Goal: Information Seeking & Learning: Check status

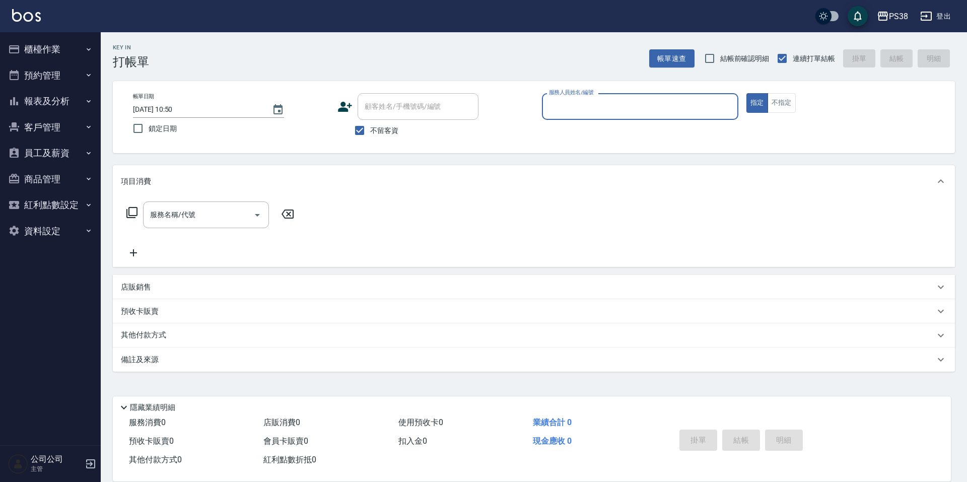
click at [83, 44] on button "櫃檯作業" at bounding box center [50, 49] width 93 height 26
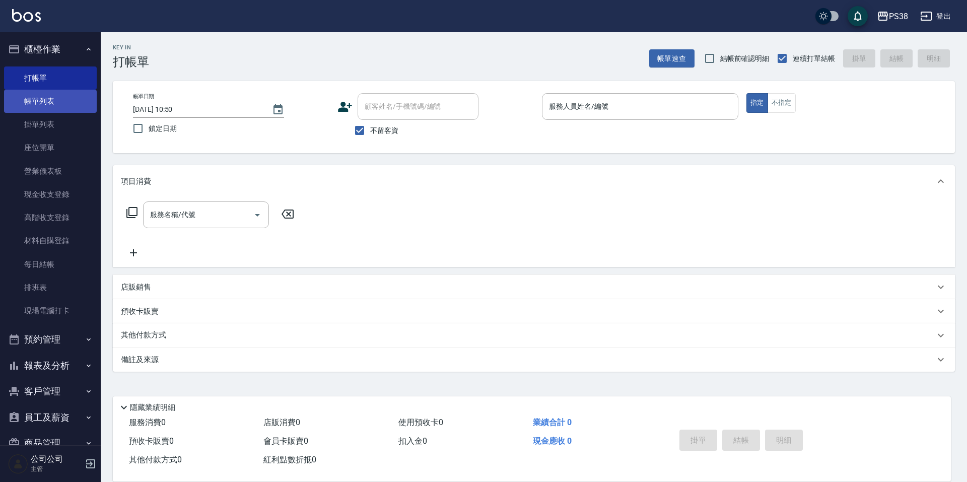
click at [71, 90] on link "帳單列表" at bounding box center [50, 101] width 93 height 23
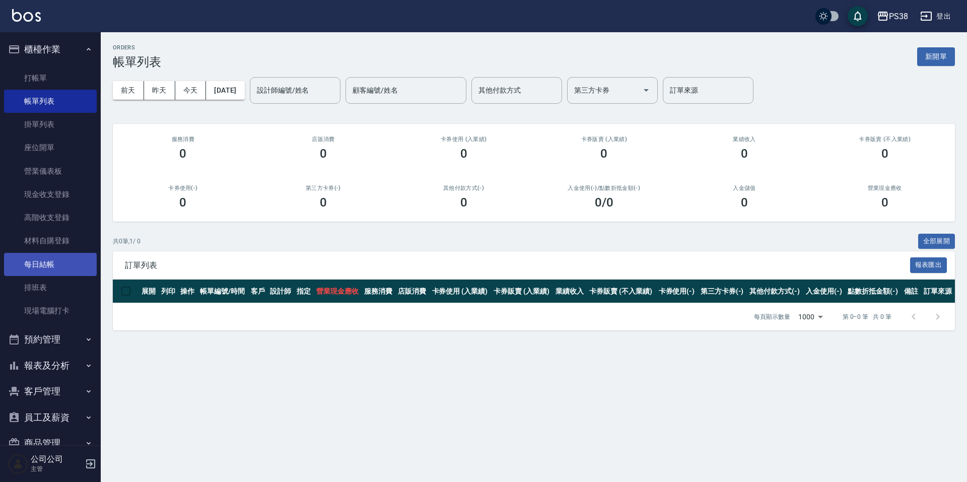
click at [49, 262] on link "每日結帳" at bounding box center [50, 264] width 93 height 23
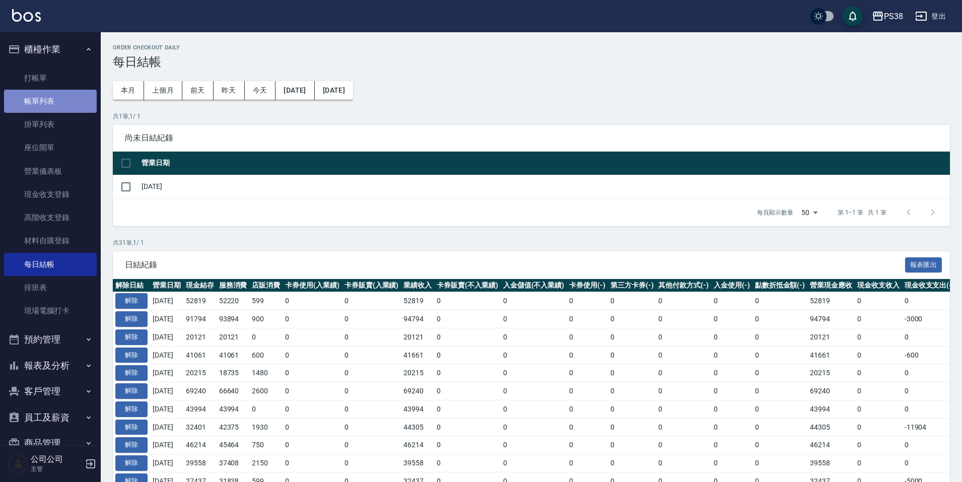
click at [55, 108] on link "帳單列表" at bounding box center [50, 101] width 93 height 23
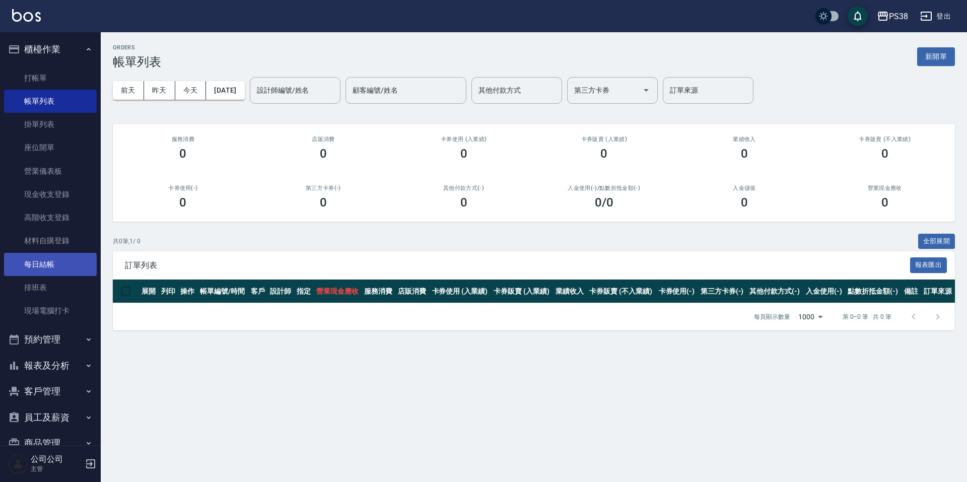
click at [40, 270] on link "每日結帳" at bounding box center [50, 264] width 93 height 23
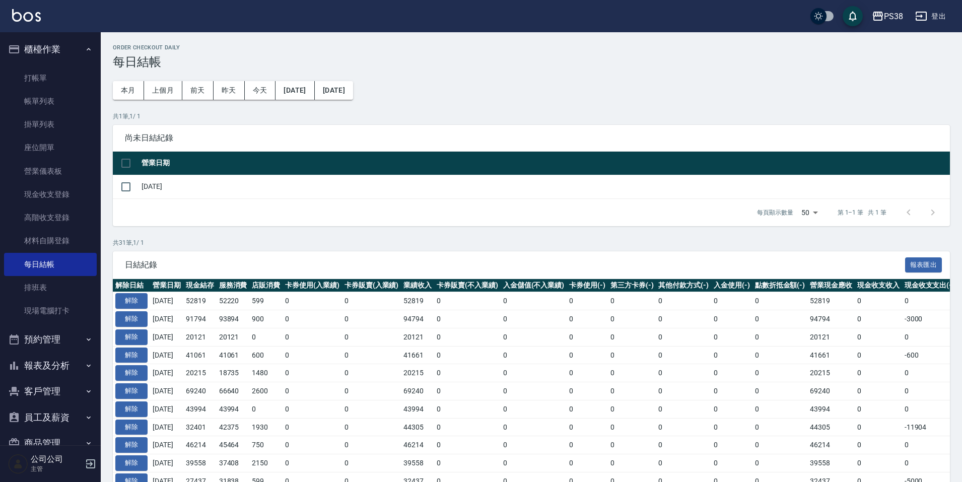
drag, startPoint x: 190, startPoint y: 304, endPoint x: 219, endPoint y: 305, distance: 28.3
click at [219, 305] on tr "解除 [DATE] 52819 52220 599 0 0 52819 0 0 0 0 0 0 0 52819 0 0 0 [DATE]" at bounding box center [595, 301] width 965 height 18
click at [262, 327] on td "900" at bounding box center [265, 319] width 33 height 18
click at [44, 98] on link "帳單列表" at bounding box center [50, 101] width 93 height 23
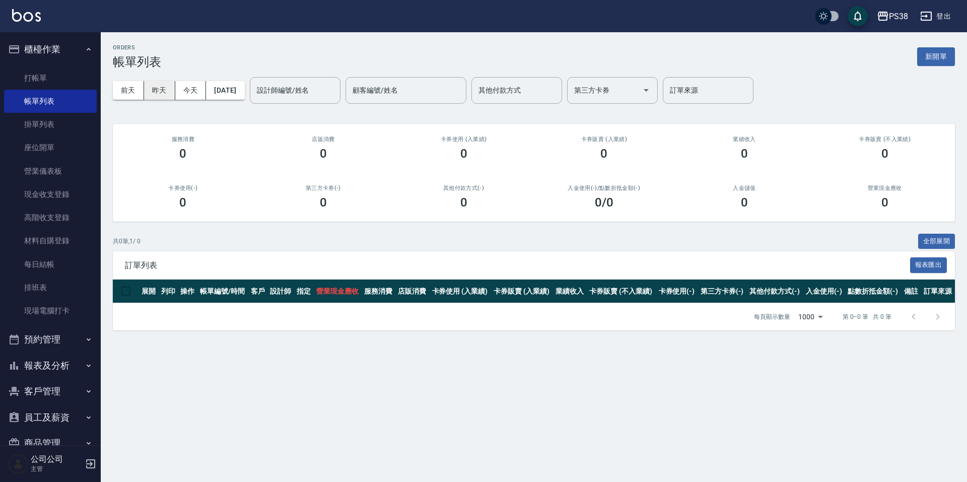
click at [164, 93] on button "昨天" at bounding box center [159, 90] width 31 height 19
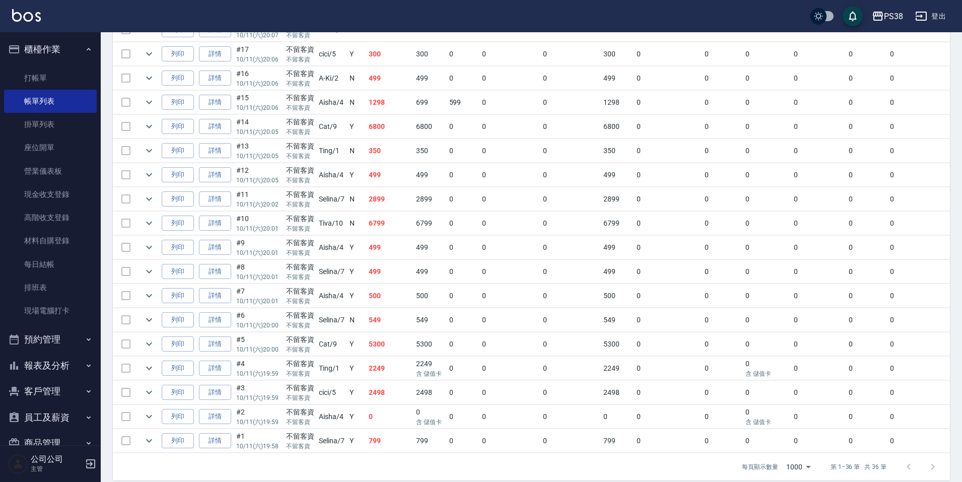
scroll to position [739, 0]
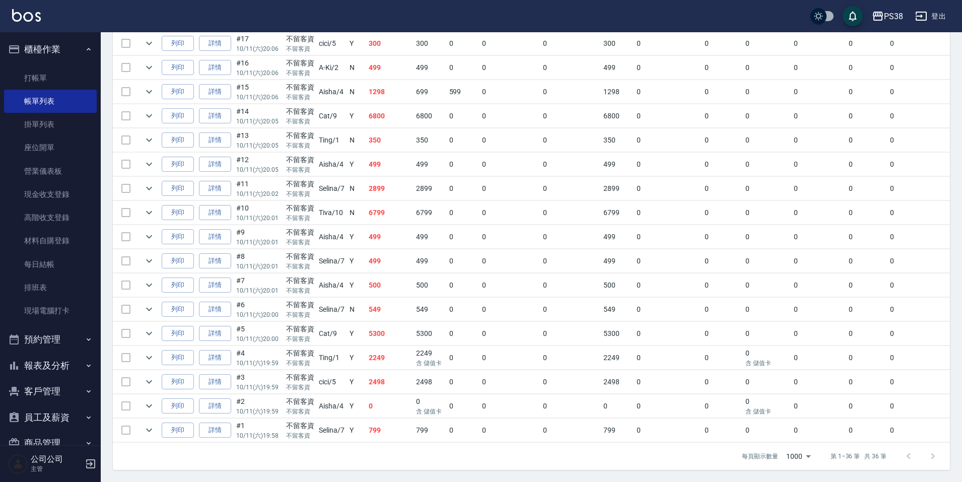
drag, startPoint x: 407, startPoint y: 428, endPoint x: 399, endPoint y: 425, distance: 8.8
click at [406, 428] on td "799" at bounding box center [389, 431] width 47 height 24
click at [381, 395] on td "0" at bounding box center [389, 407] width 47 height 24
click at [387, 373] on td "2498" at bounding box center [389, 382] width 47 height 24
click at [383, 358] on td "2249" at bounding box center [389, 358] width 47 height 24
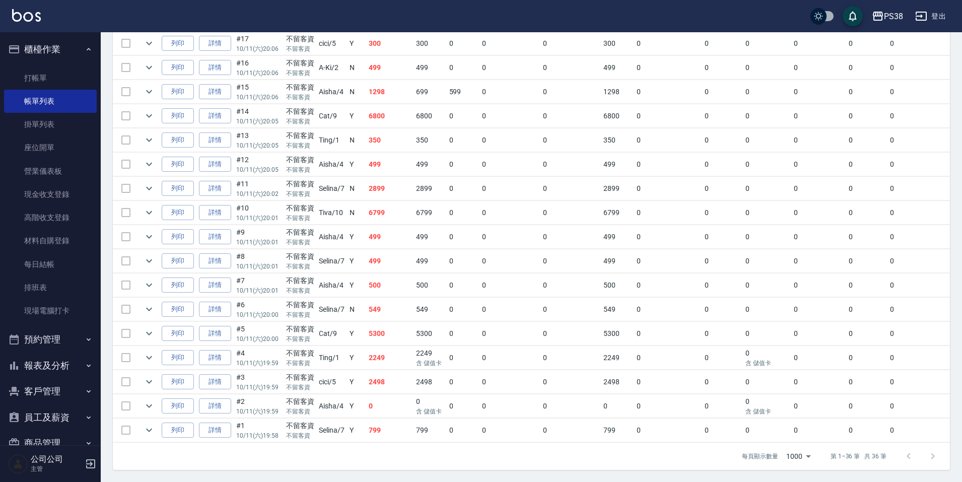
click at [391, 327] on td "5300" at bounding box center [389, 334] width 47 height 24
click at [389, 311] on td "549" at bounding box center [389, 310] width 47 height 24
click at [399, 278] on td "500" at bounding box center [389, 286] width 47 height 24
click at [392, 274] on td "500" at bounding box center [389, 286] width 47 height 24
click at [380, 235] on td "499" at bounding box center [389, 237] width 47 height 24
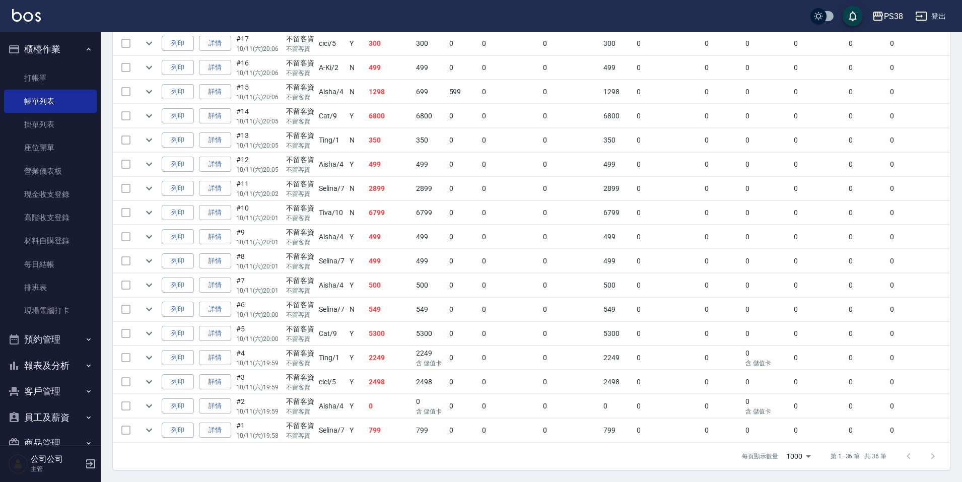
click at [383, 207] on td "6799" at bounding box center [389, 213] width 47 height 24
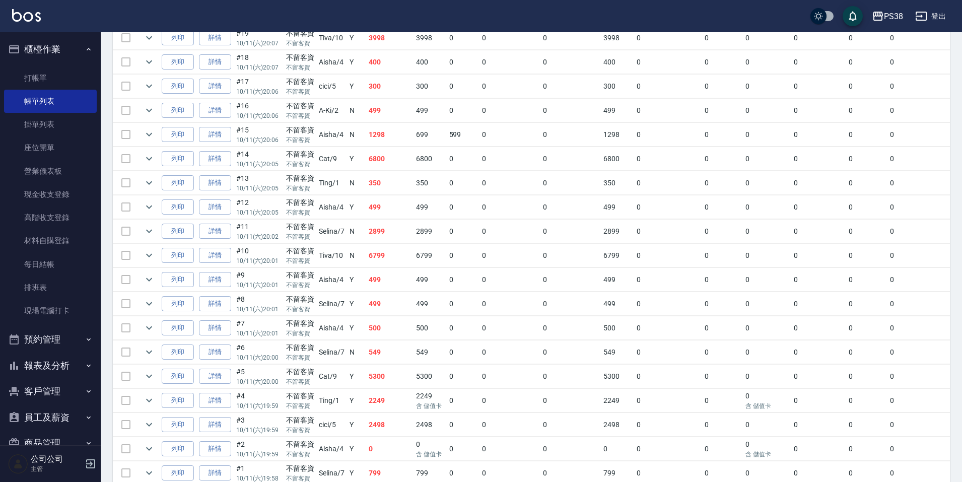
click at [390, 230] on td "2899" at bounding box center [389, 232] width 47 height 24
click at [383, 209] on td "499" at bounding box center [389, 208] width 47 height 24
click at [377, 188] on td "350" at bounding box center [389, 183] width 47 height 24
click at [389, 163] on td "6800" at bounding box center [389, 159] width 47 height 24
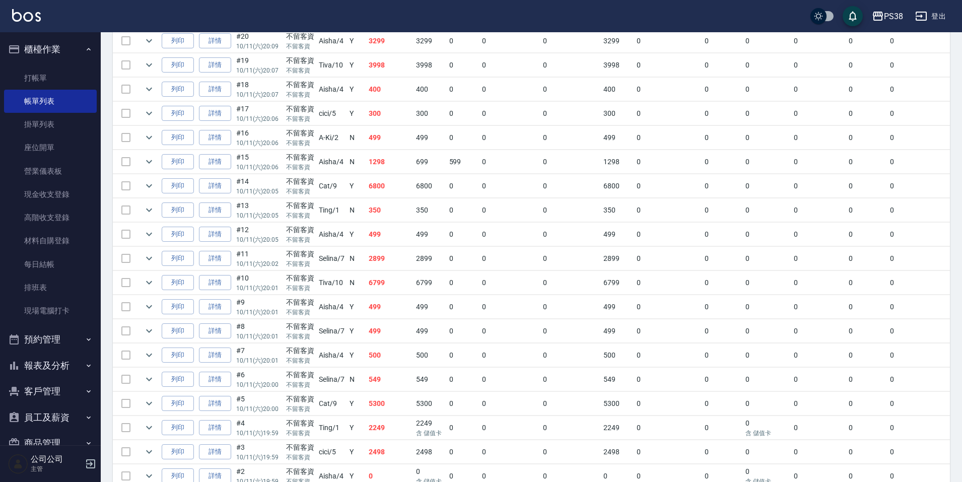
scroll to position [638, 0]
click at [390, 179] on td "1298" at bounding box center [389, 185] width 47 height 24
click at [393, 166] on td "499" at bounding box center [389, 161] width 47 height 24
click at [392, 137] on td "300" at bounding box center [389, 137] width 47 height 24
click at [390, 116] on td "400" at bounding box center [389, 113] width 47 height 24
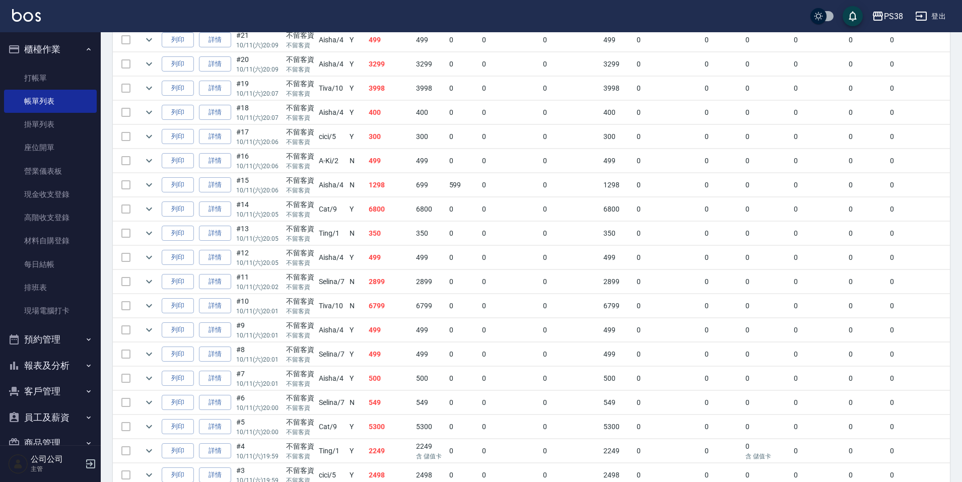
click at [390, 116] on td "400" at bounding box center [389, 113] width 47 height 24
click at [390, 94] on td "3998" at bounding box center [389, 89] width 47 height 24
click at [400, 69] on td "3299" at bounding box center [389, 64] width 47 height 24
click at [398, 87] on td "499" at bounding box center [389, 91] width 47 height 24
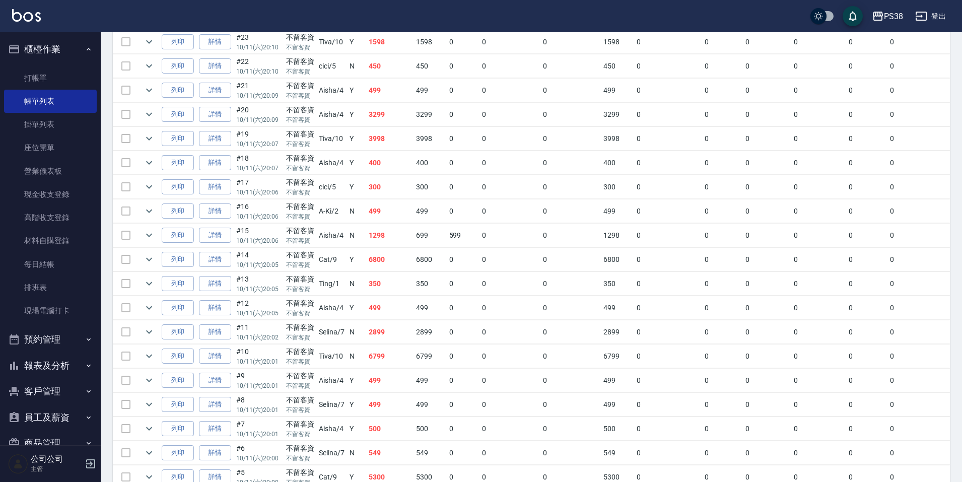
click at [396, 71] on td "450" at bounding box center [389, 66] width 47 height 24
click at [397, 87] on td "1598" at bounding box center [389, 93] width 47 height 24
click at [395, 76] on td "250" at bounding box center [389, 68] width 47 height 24
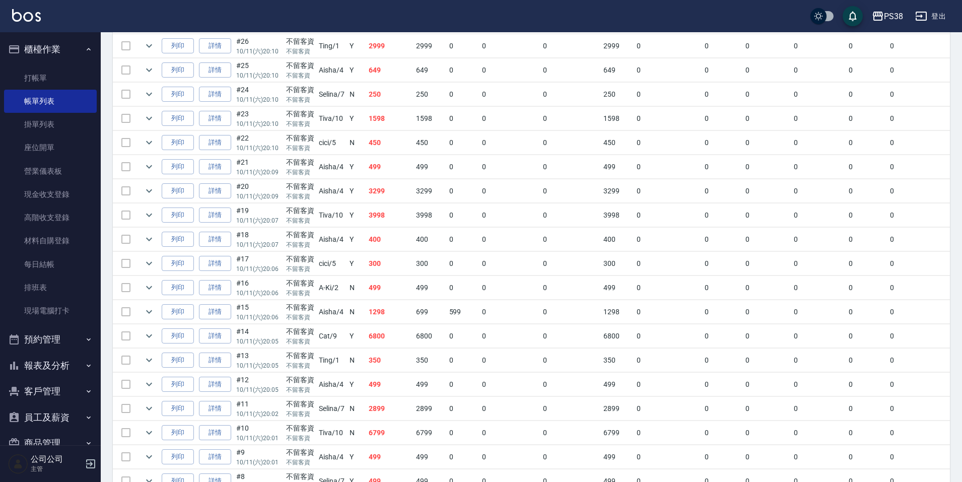
scroll to position [487, 0]
click at [399, 103] on td "649" at bounding box center [389, 95] width 47 height 24
click at [388, 75] on td "2999" at bounding box center [389, 70] width 47 height 24
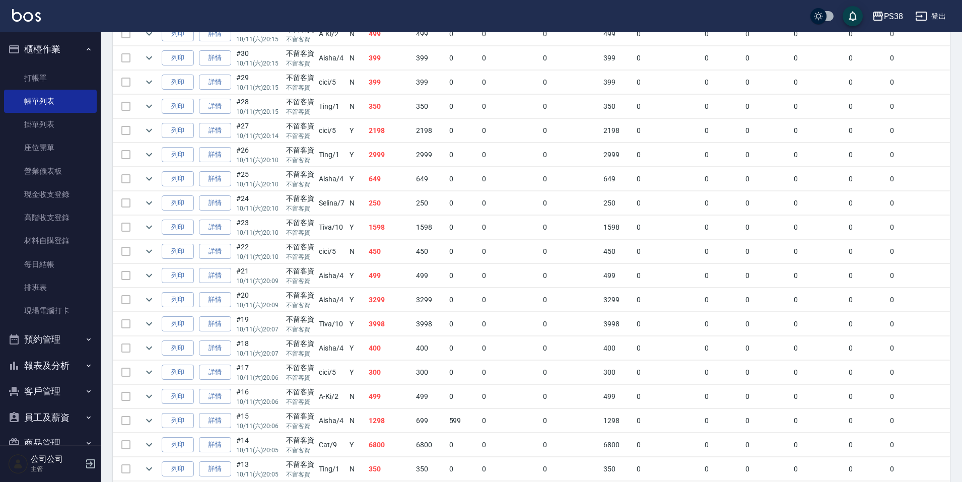
scroll to position [386, 0]
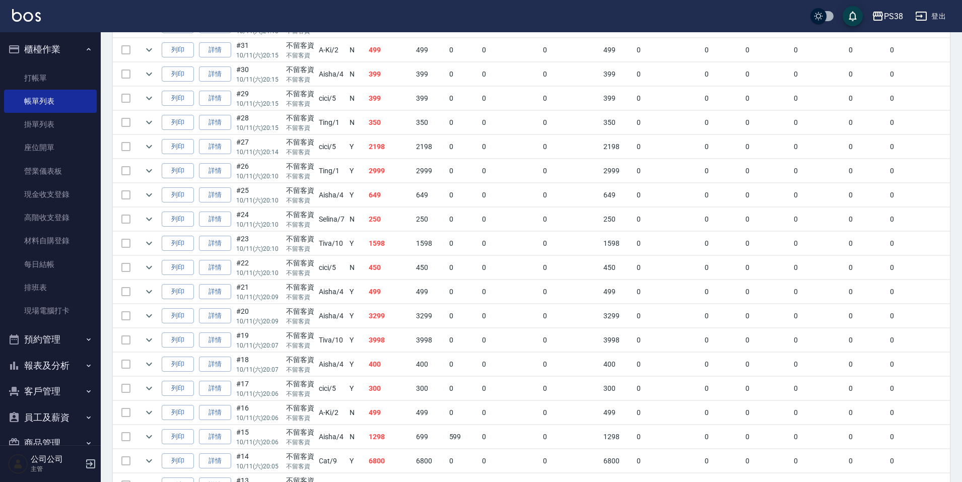
click at [387, 143] on td "2198" at bounding box center [389, 147] width 47 height 24
click at [389, 118] on td "350" at bounding box center [389, 123] width 47 height 24
click at [393, 103] on td "399" at bounding box center [389, 99] width 47 height 24
click at [399, 81] on td "399" at bounding box center [389, 74] width 47 height 24
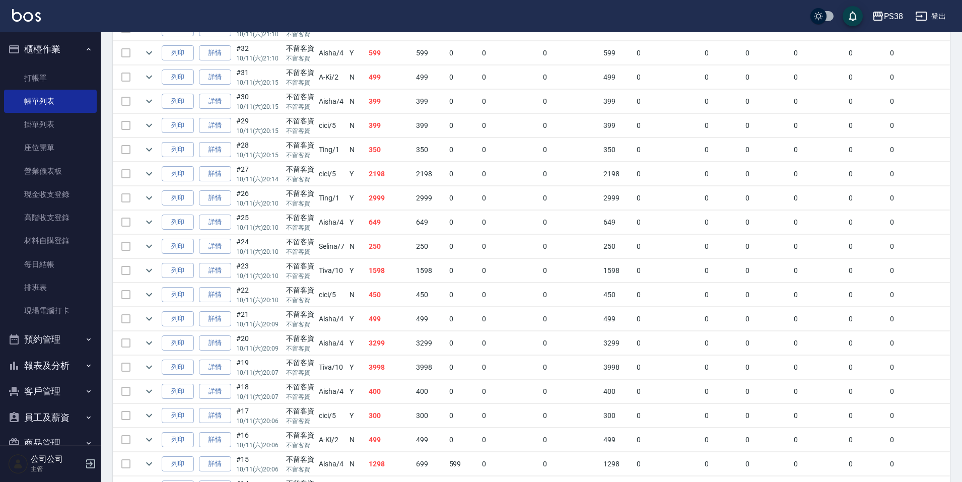
scroll to position [336, 0]
click at [405, 120] on td "399" at bounding box center [389, 125] width 47 height 24
click at [403, 108] on td "499" at bounding box center [389, 101] width 47 height 24
click at [401, 83] on td "599" at bounding box center [389, 76] width 47 height 24
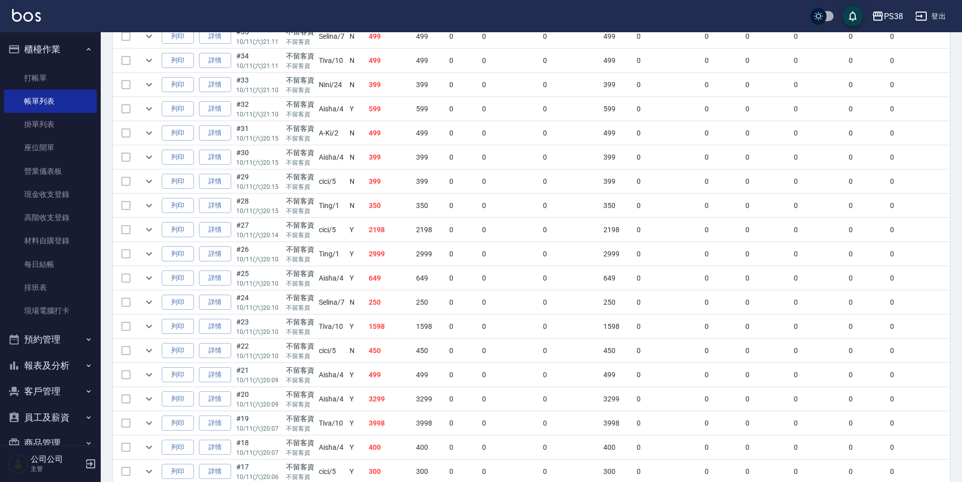
scroll to position [285, 0]
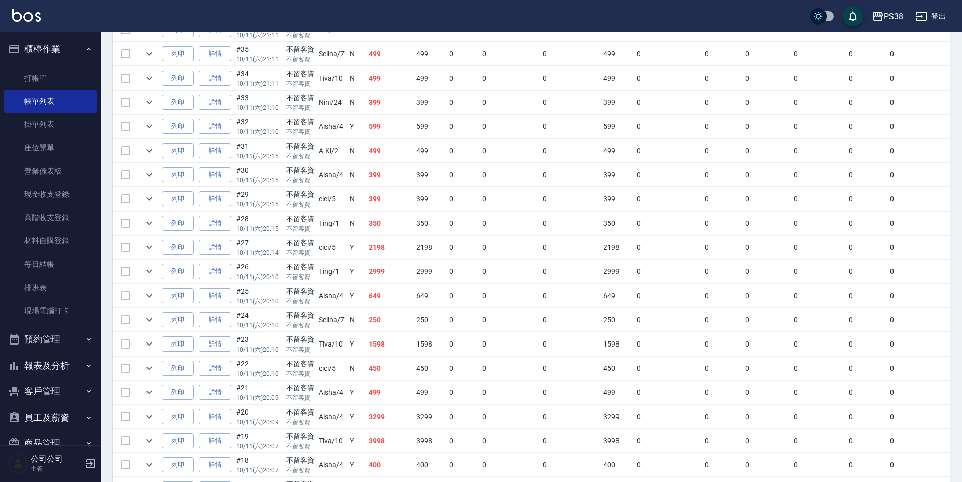
click at [397, 103] on td "399" at bounding box center [389, 103] width 47 height 24
click at [395, 89] on td "499" at bounding box center [389, 79] width 47 height 24
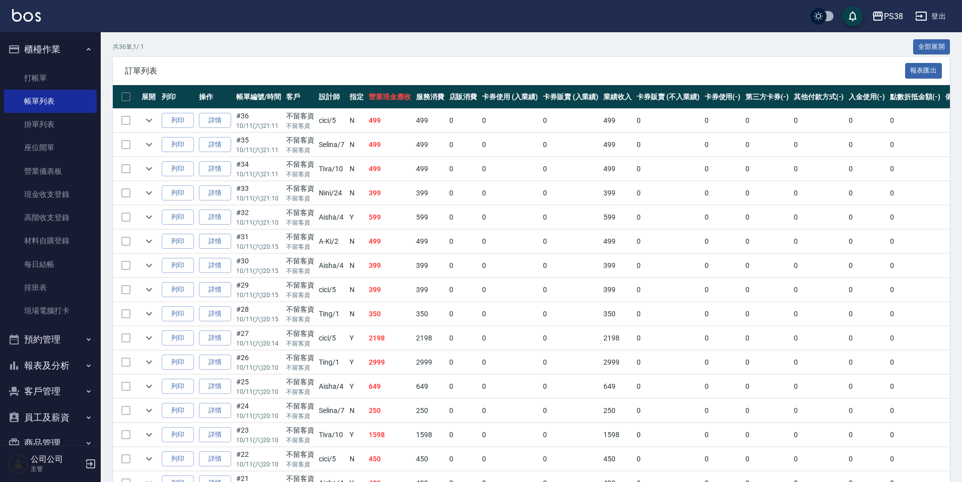
scroll to position [184, 0]
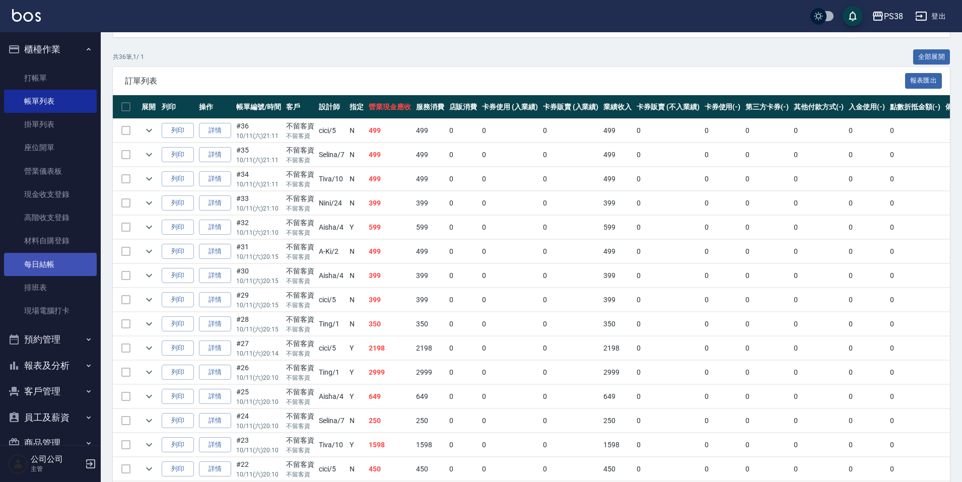
click at [45, 269] on link "每日結帳" at bounding box center [50, 264] width 93 height 23
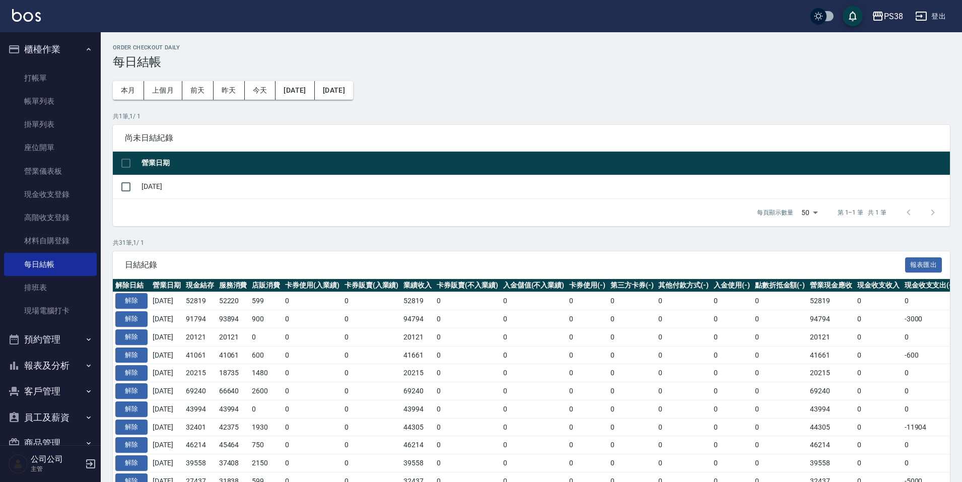
drag, startPoint x: 387, startPoint y: 8, endPoint x: 638, endPoint y: 483, distance: 537.3
